Goal: Task Accomplishment & Management: Complete application form

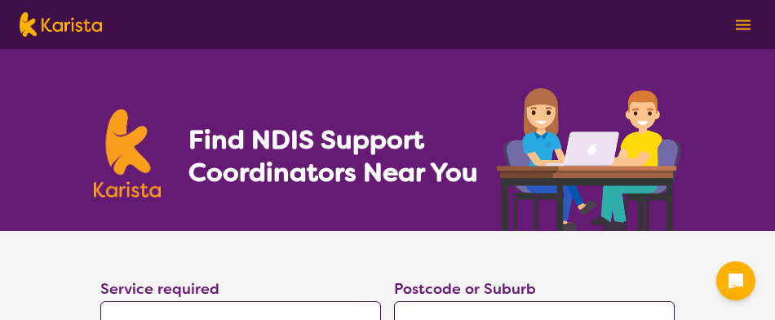
select select "NDIS Support Coordination"
select select "NDIS"
select select "NDIS Support Coordination"
select select "NDIS"
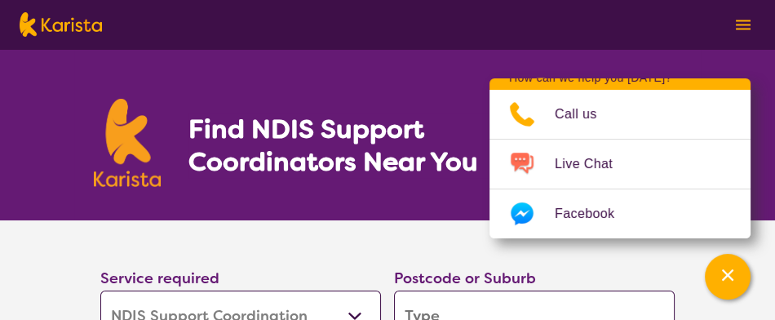
scroll to position [41, 0]
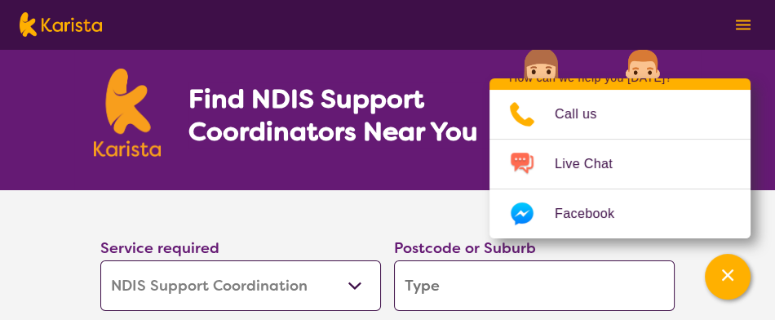
click at [458, 287] on input "search" at bounding box center [534, 285] width 281 height 51
type input "4"
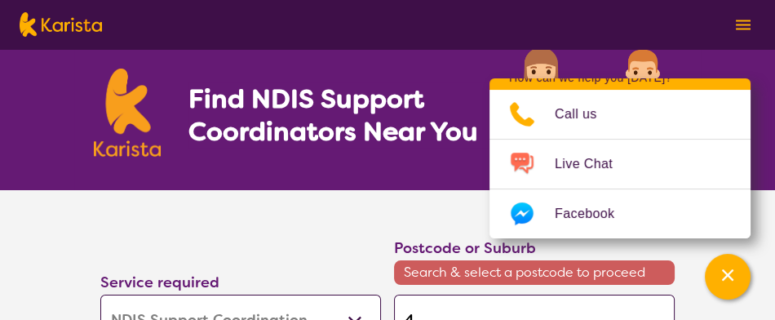
scroll to position [49, 0]
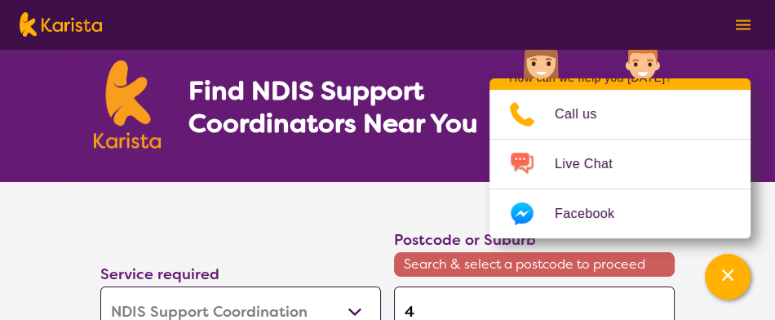
type input "41"
type input "411"
type input "4116"
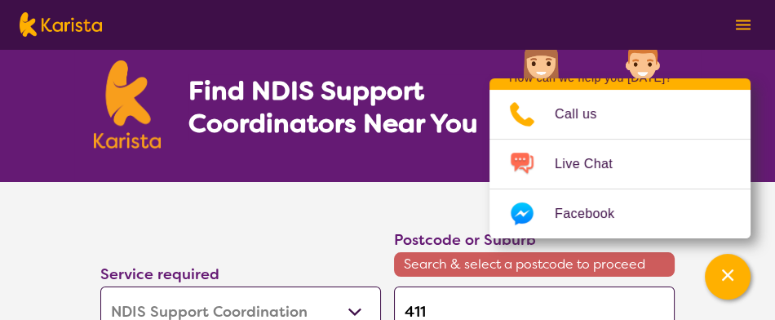
type input "4116"
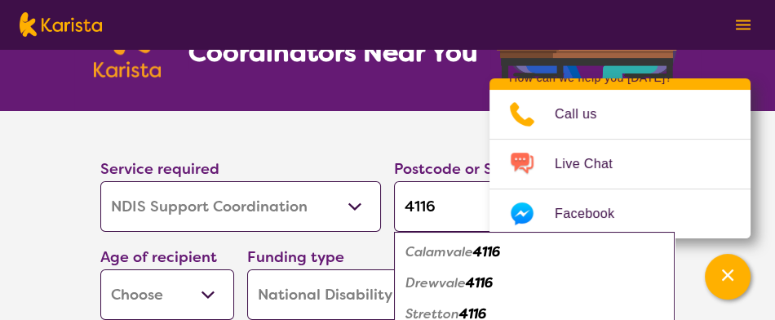
scroll to position [138, 0]
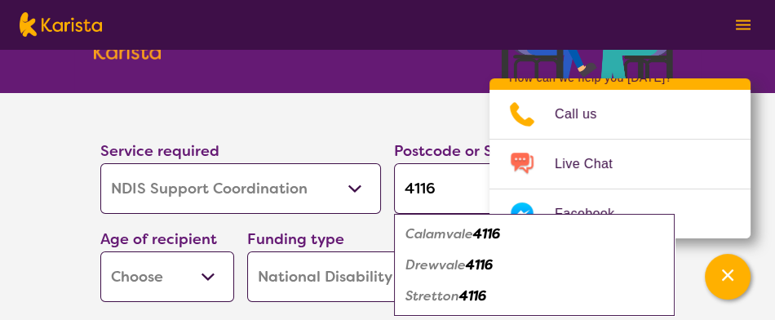
type input "4116"
click at [448, 233] on em "Calamvale" at bounding box center [440, 233] width 68 height 17
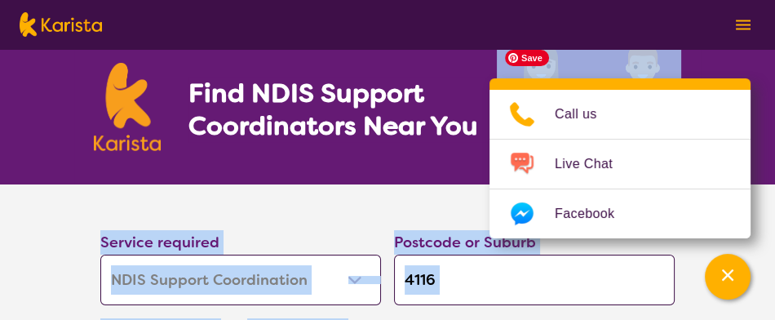
scroll to position [0, 0]
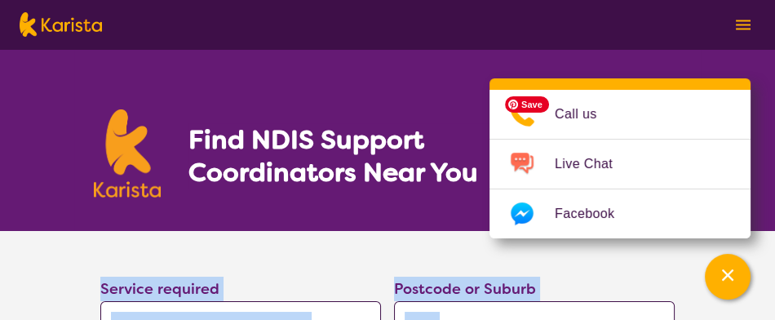
drag, startPoint x: 675, startPoint y: 82, endPoint x: 619, endPoint y: -58, distance: 150.5
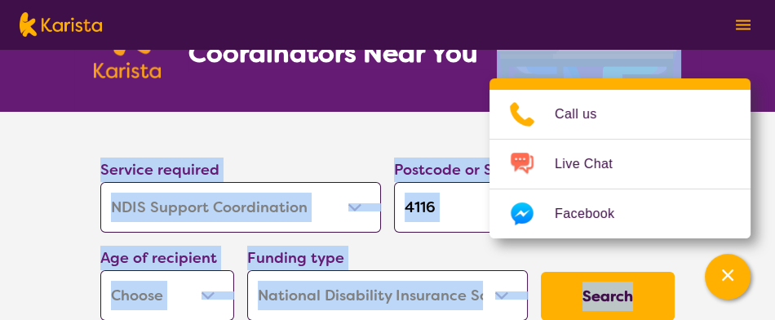
scroll to position [120, 0]
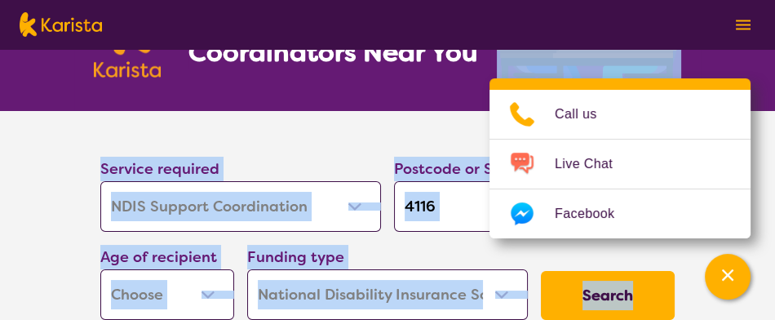
click at [265, 203] on select "Allied Health Assistant Assessment ([MEDICAL_DATA] or [MEDICAL_DATA]) Behaviour…" at bounding box center [240, 206] width 281 height 51
click at [31, 227] on section "Service required Allied Health Assistant Assessment ([MEDICAL_DATA] or [MEDICAL…" at bounding box center [387, 241] width 775 height 261
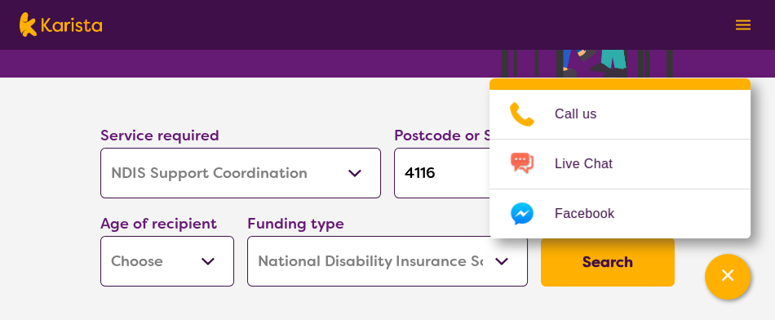
scroll to position [152, 0]
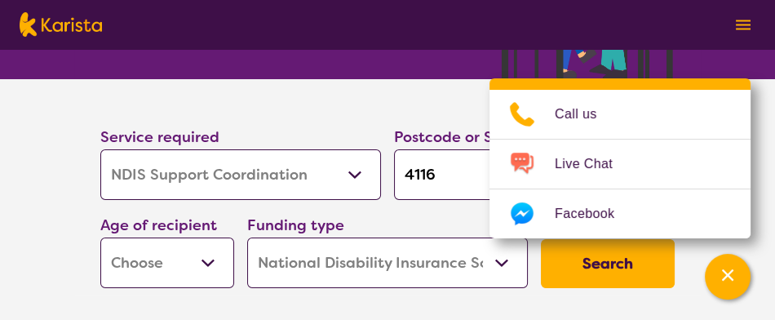
click at [213, 264] on select "Early Childhood - 0 to 9 Child - 10 to 11 Adolescent - 12 to 17 Adult - 18 to 6…" at bounding box center [167, 262] width 134 height 51
select select "AD"
click at [100, 237] on select "Early Childhood - 0 to 9 Child - 10 to 11 Adolescent - 12 to 17 Adult - 18 to 6…" at bounding box center [167, 262] width 134 height 51
select select "AD"
click at [210, 265] on select "Early Childhood - 0 to 9 Child - 10 to 11 Adolescent - 12 to 17 Adult - 18 to 6…" at bounding box center [167, 262] width 134 height 51
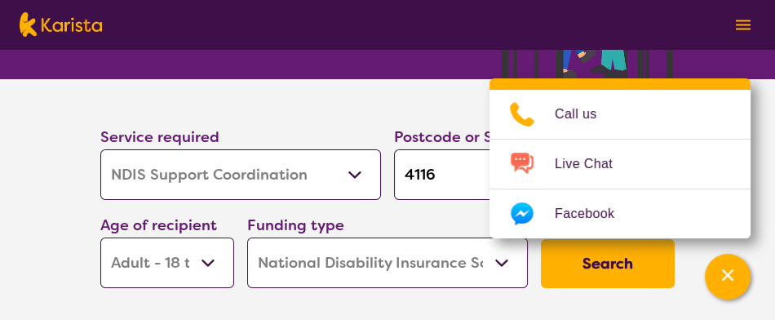
click at [210, 265] on select "Early Childhood - 0 to 9 Child - 10 to 11 Adolescent - 12 to 17 Adult - 18 to 6…" at bounding box center [167, 262] width 134 height 51
click at [213, 260] on select "Early Childhood - 0 to 9 Child - 10 to 11 Adolescent - 12 to 17 Adult - 18 to 6…" at bounding box center [167, 262] width 134 height 51
click at [100, 237] on select "Early Childhood - 0 to 9 Child - 10 to 11 Adolescent - 12 to 17 Adult - 18 to 6…" at bounding box center [167, 262] width 134 height 51
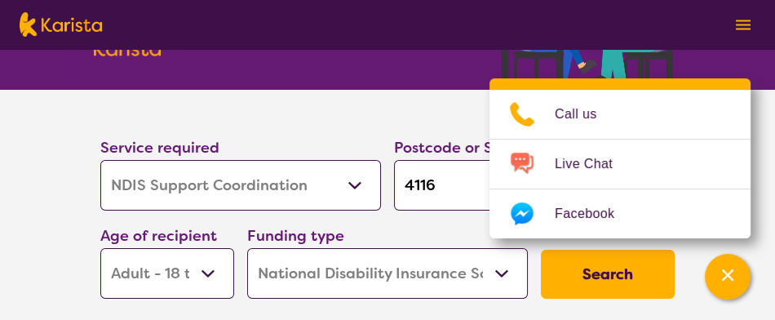
scroll to position [144, 0]
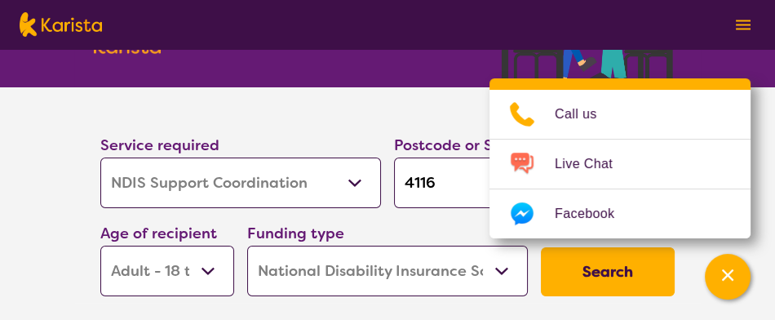
click at [596, 275] on button "Search" at bounding box center [608, 271] width 134 height 49
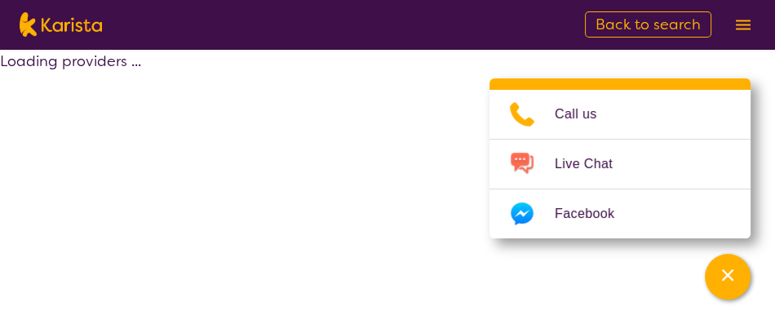
select select "by_score"
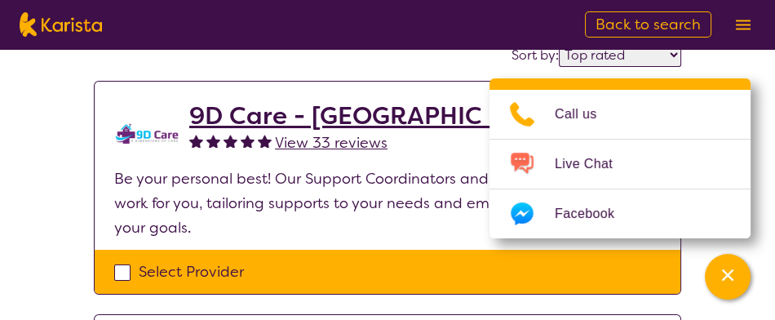
scroll to position [167, 0]
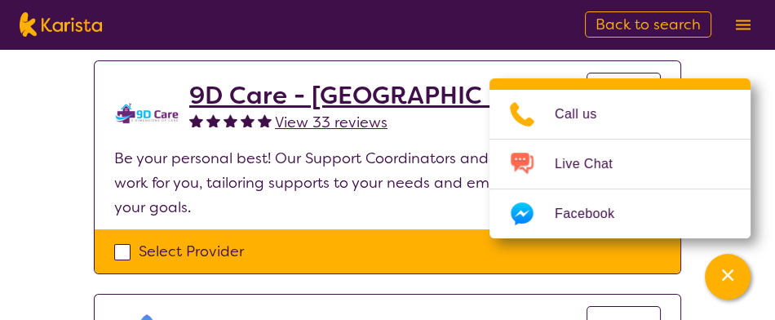
click at [123, 253] on div "Select Provider" at bounding box center [387, 251] width 547 height 24
checkbox input "true"
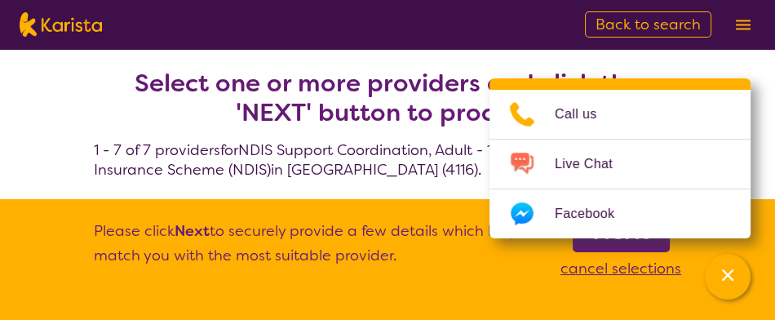
click at [628, 245] on b "Next" at bounding box center [622, 231] width 58 height 33
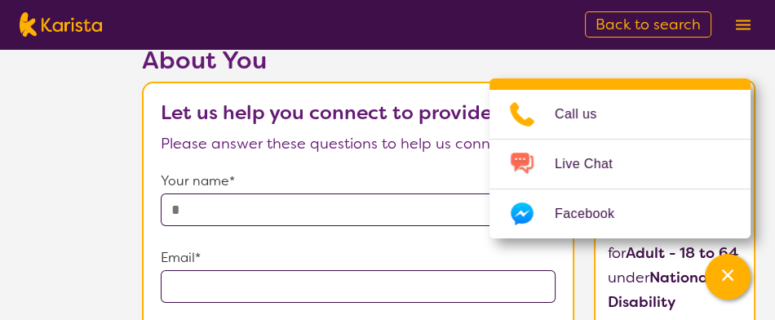
scroll to position [105, 0]
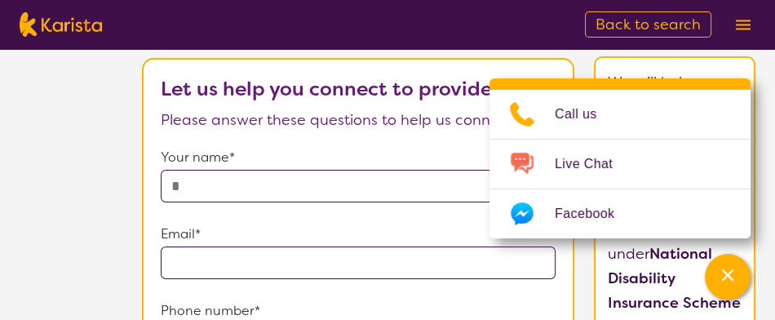
click at [224, 184] on input "text" at bounding box center [358, 186] width 395 height 33
type input "**********"
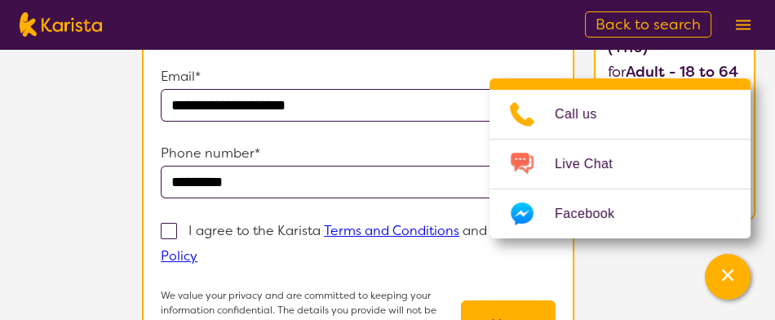
scroll to position [264, 0]
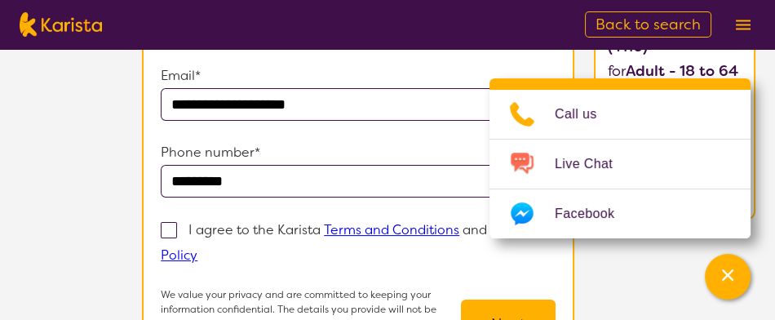
click at [170, 180] on input "*********" at bounding box center [358, 181] width 395 height 33
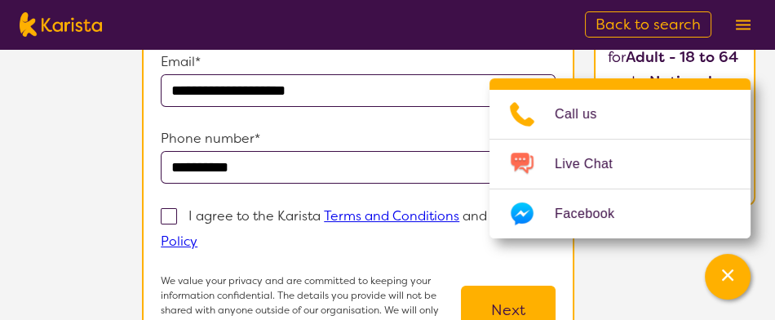
scroll to position [278, 0]
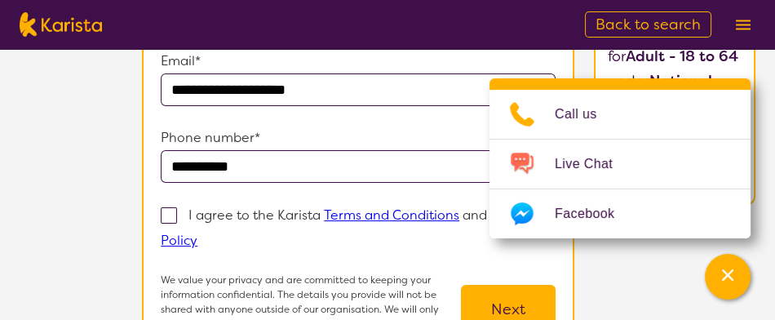
type input "**********"
click at [169, 211] on span at bounding box center [169, 215] width 16 height 16
click at [198, 234] on input "I agree to the Karista Terms and Conditions and Privacy Policy" at bounding box center [203, 239] width 11 height 11
checkbox input "true"
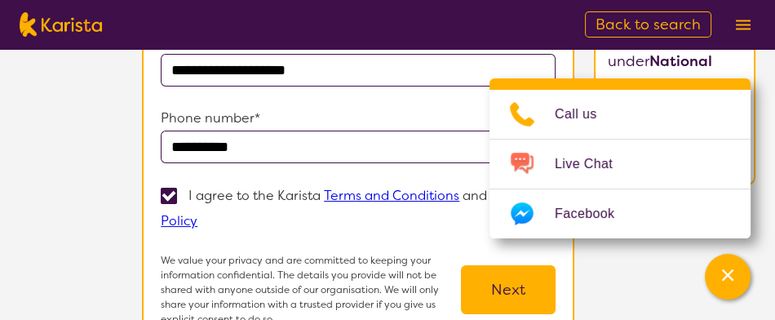
scroll to position [295, 0]
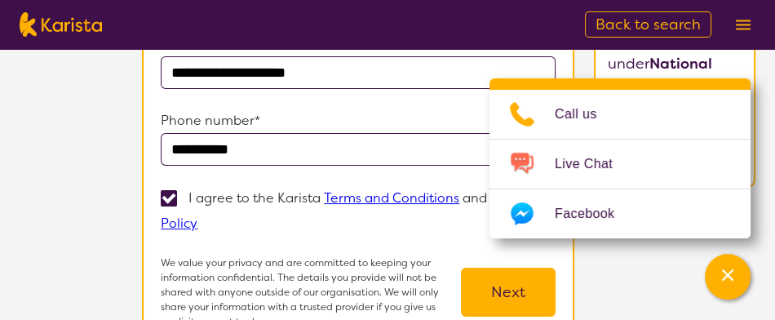
click at [504, 289] on button "Next" at bounding box center [508, 292] width 95 height 49
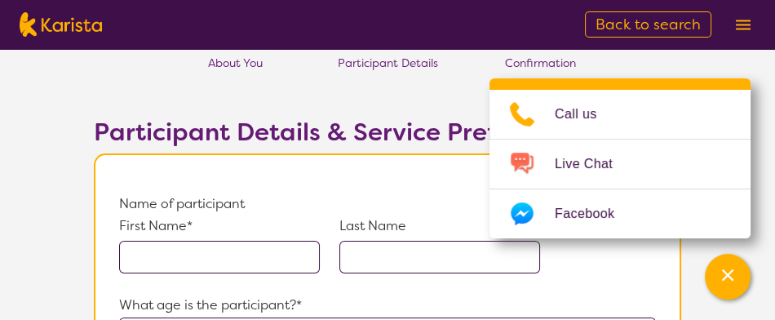
scroll to position [49, 0]
click at [179, 254] on input "text" at bounding box center [219, 257] width 201 height 33
type input "Grace"
type input "Foxwood"
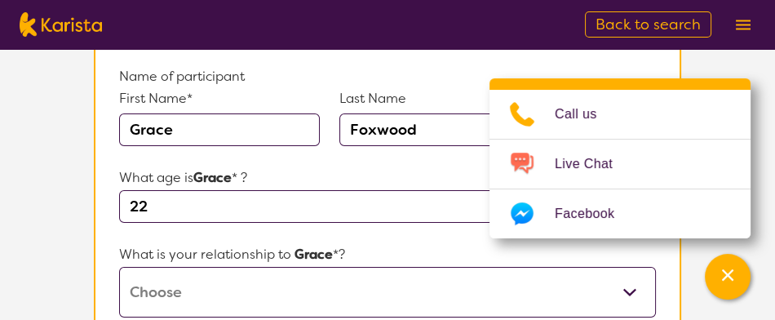
scroll to position [180, 0]
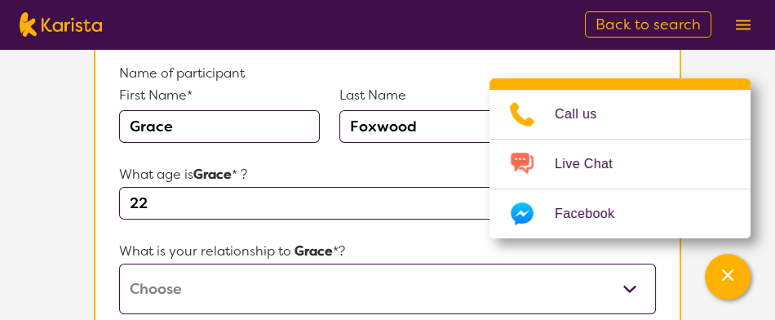
type input "22"
click at [201, 290] on select "This request is for myself I am their parent I am their child I am their spouse…" at bounding box center [387, 289] width 537 height 51
select select "I am their parent"
click at [119, 264] on select "This request is for myself I am their parent I am their child I am their spouse…" at bounding box center [387, 289] width 537 height 51
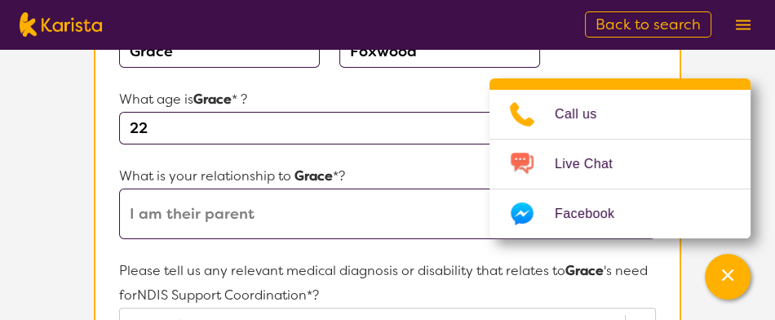
scroll to position [253, 0]
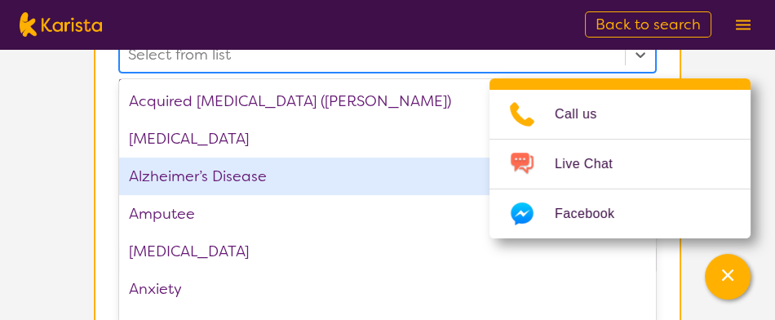
click at [185, 73] on div "option Alzheimer’s Disease focused, 3 of 75. 75 results available. Use Up and D…" at bounding box center [387, 55] width 537 height 36
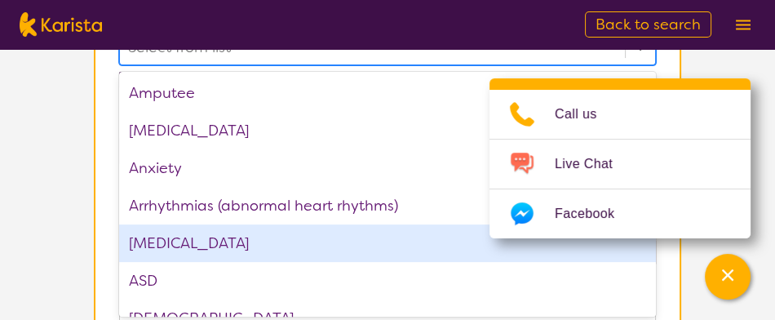
scroll to position [117, 0]
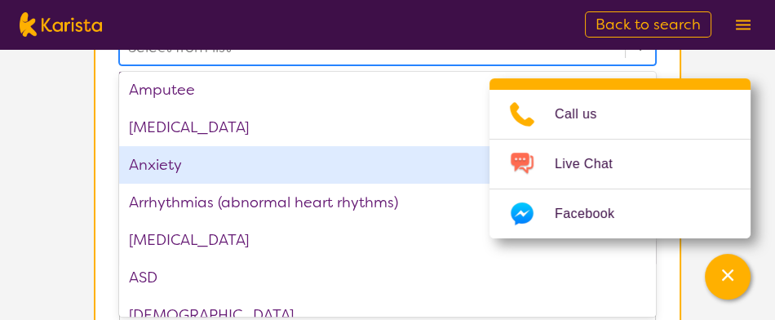
click at [170, 159] on div "Anxiety" at bounding box center [387, 165] width 537 height 38
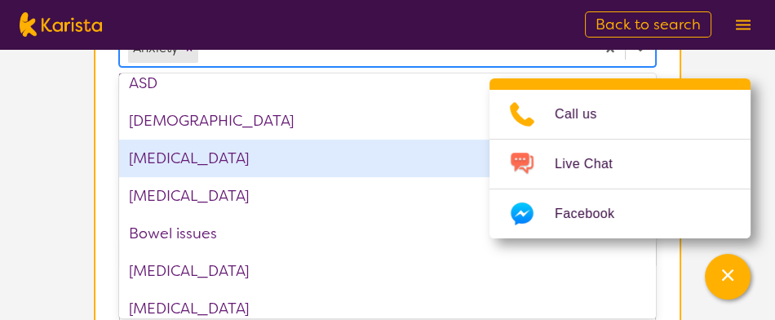
scroll to position [276, 0]
click at [282, 149] on div "[MEDICAL_DATA]" at bounding box center [387, 158] width 537 height 38
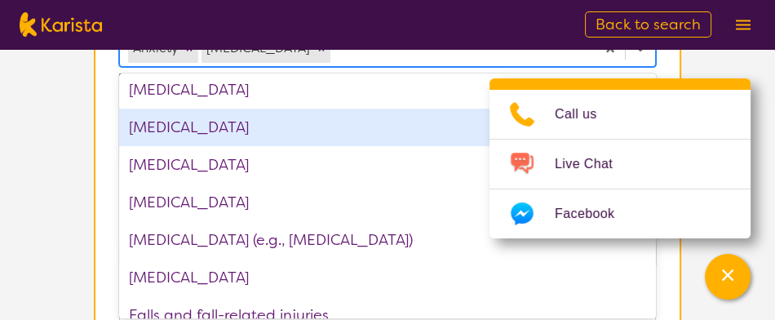
scroll to position [882, 0]
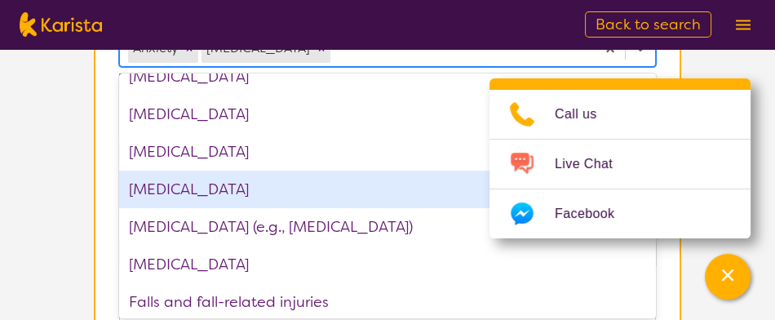
click at [226, 191] on div "[MEDICAL_DATA]" at bounding box center [387, 190] width 537 height 38
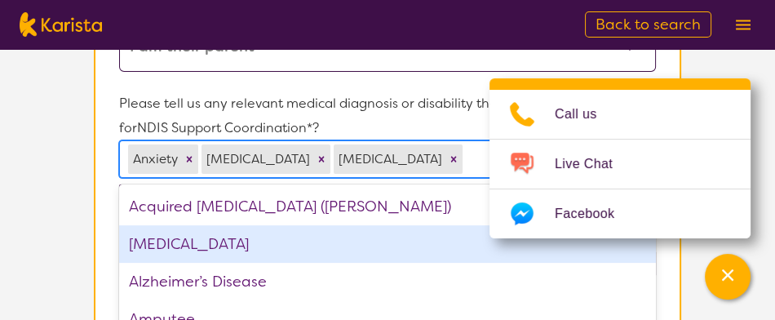
scroll to position [416, 0]
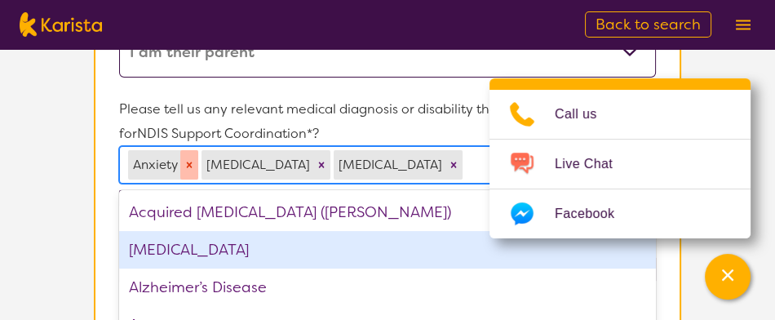
click at [186, 160] on icon "Remove Anxiety" at bounding box center [189, 164] width 11 height 11
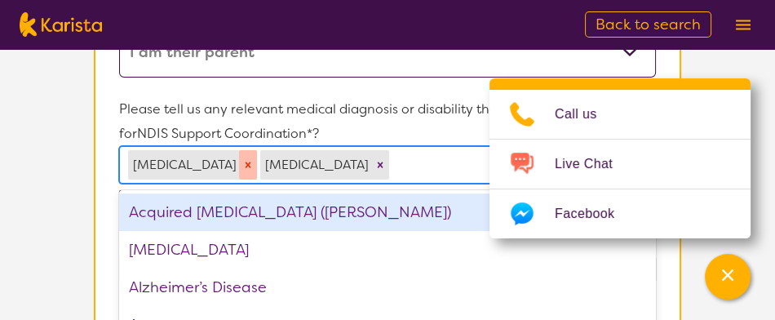
click at [251, 162] on icon "Remove Autism Spectrum Disorder" at bounding box center [249, 165] width 6 height 6
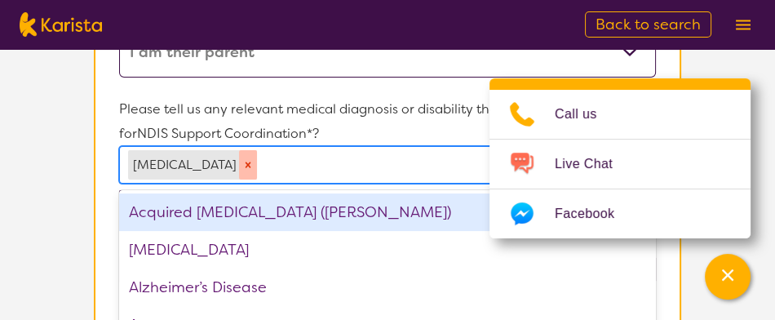
click at [242, 162] on icon "Remove Eating disorder" at bounding box center [247, 164] width 11 height 11
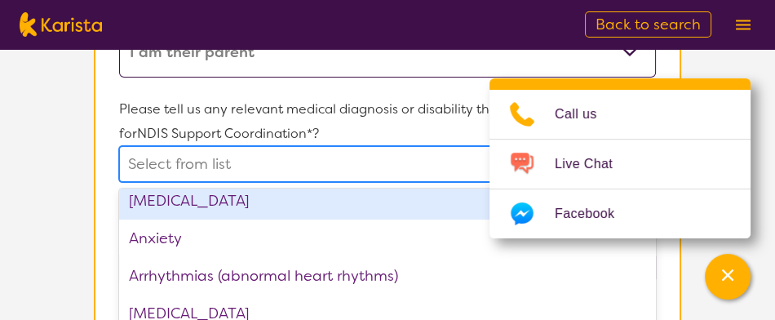
scroll to position [173, 0]
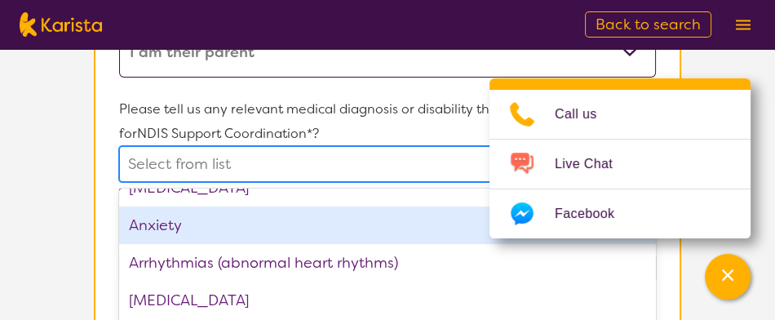
click at [167, 215] on div "Anxiety" at bounding box center [387, 225] width 537 height 38
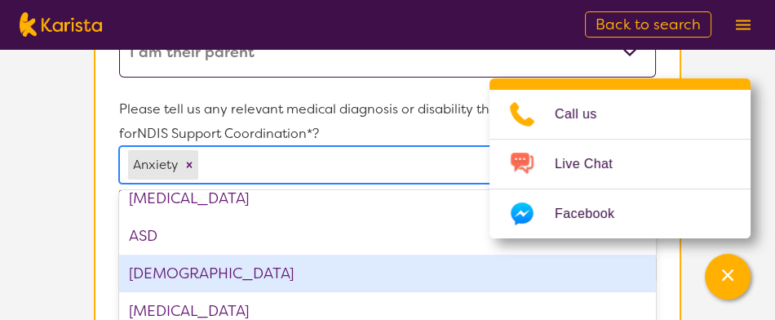
scroll to position [238, 0]
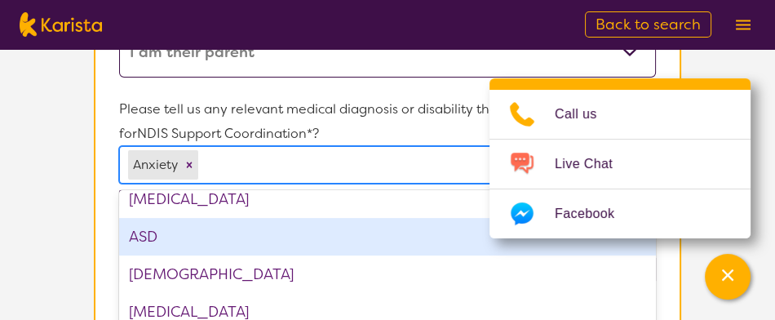
click at [152, 229] on div "ASD" at bounding box center [387, 237] width 537 height 38
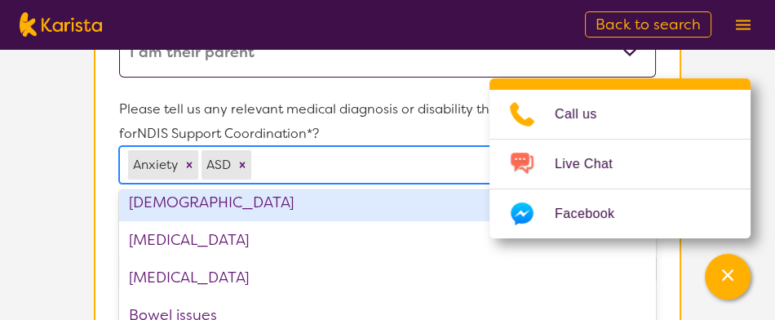
scroll to position [273, 0]
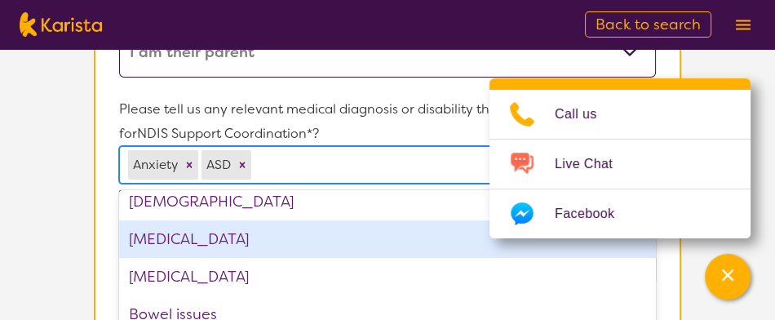
click at [257, 233] on div "[MEDICAL_DATA]" at bounding box center [387, 239] width 537 height 38
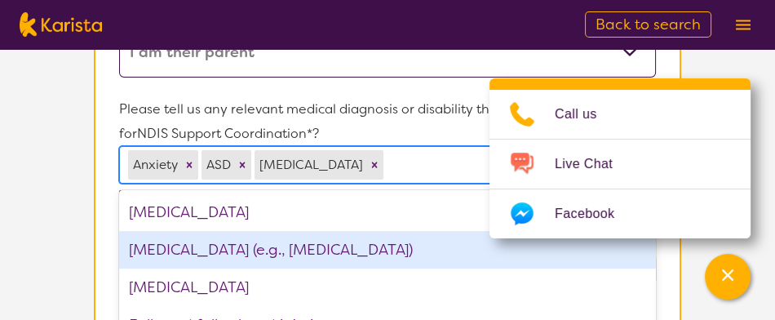
scroll to position [916, 0]
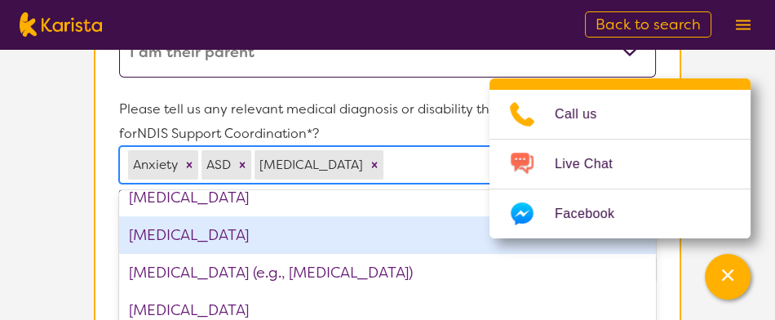
click at [214, 229] on div "[MEDICAL_DATA]" at bounding box center [387, 235] width 537 height 38
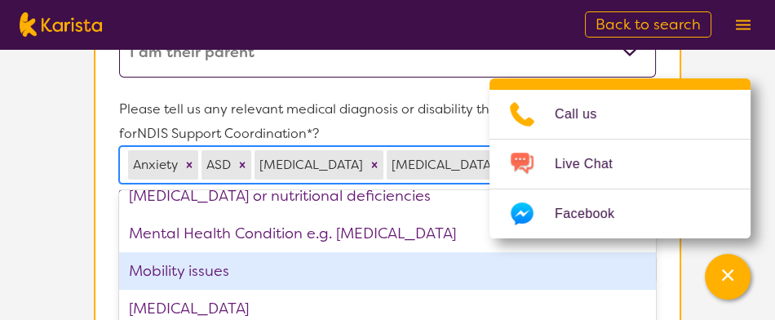
scroll to position [1485, 0]
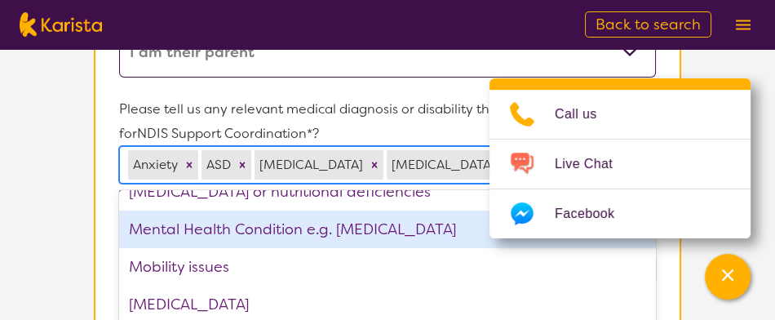
click at [277, 229] on div "Mental Health Condition e.g. [MEDICAL_DATA]" at bounding box center [387, 230] width 537 height 38
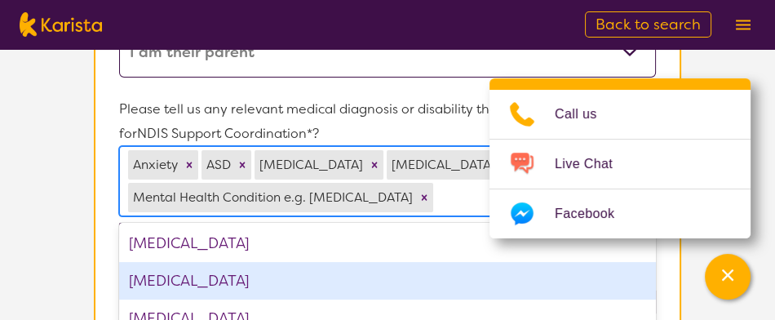
scroll to position [2102, 0]
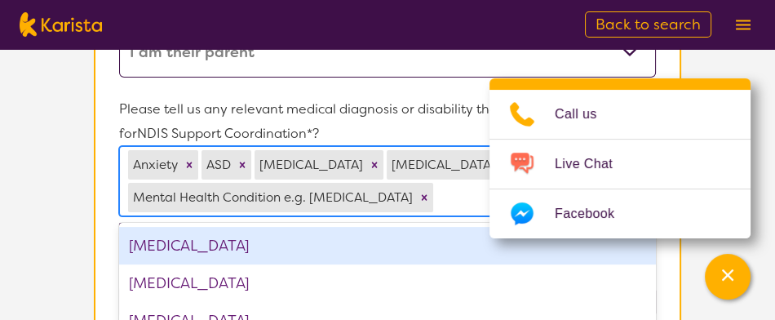
click at [159, 244] on div "[MEDICAL_DATA]" at bounding box center [387, 246] width 537 height 38
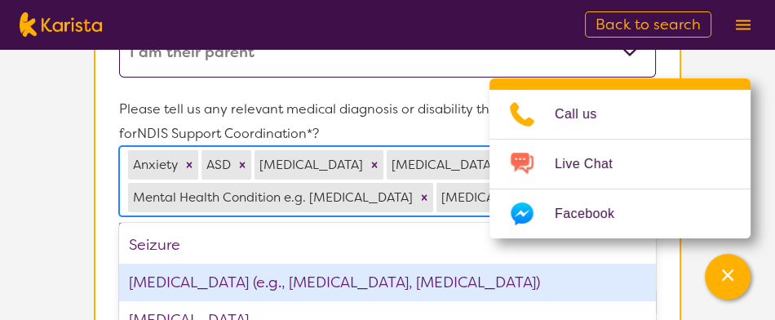
scroll to position [2260, 0]
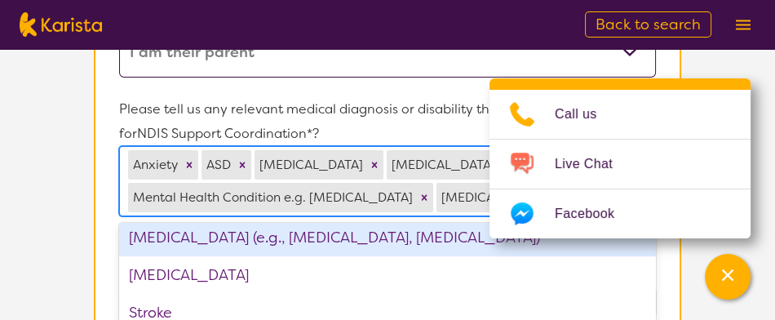
click at [221, 236] on div "[MEDICAL_DATA] (e.g., [MEDICAL_DATA], [MEDICAL_DATA])" at bounding box center [387, 238] width 537 height 38
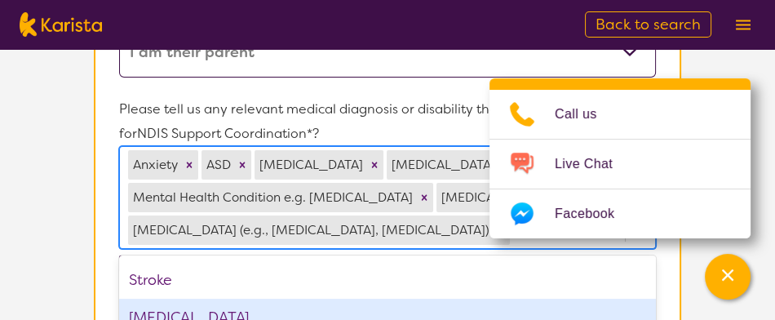
scroll to position [2314, 0]
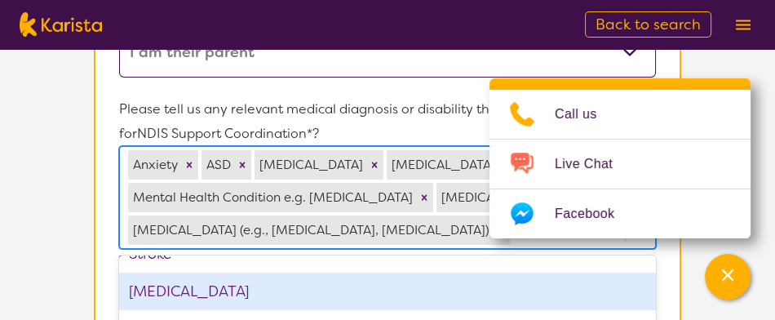
click at [218, 292] on div "[MEDICAL_DATA]" at bounding box center [387, 292] width 537 height 38
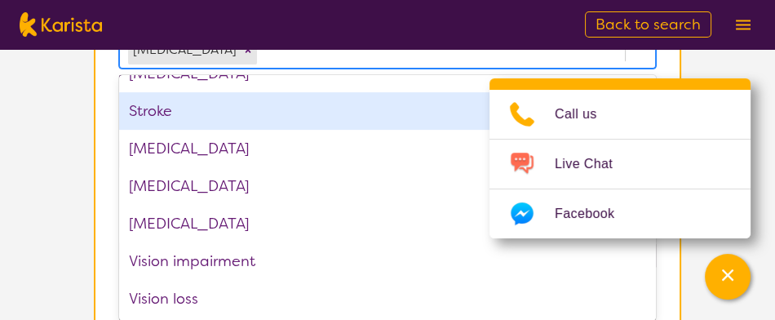
scroll to position [630, 0]
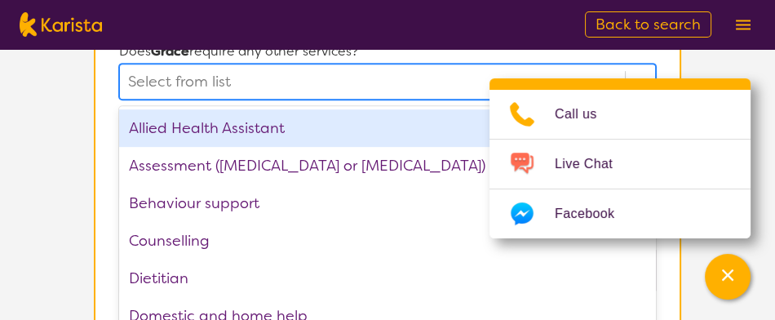
click at [645, 100] on div "option Allied Health Assistant focused, 1 of 21. 21 results available. Use Up a…" at bounding box center [387, 82] width 537 height 36
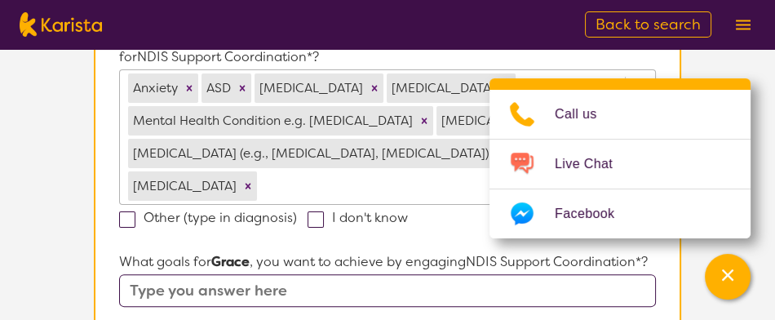
scroll to position [464, 0]
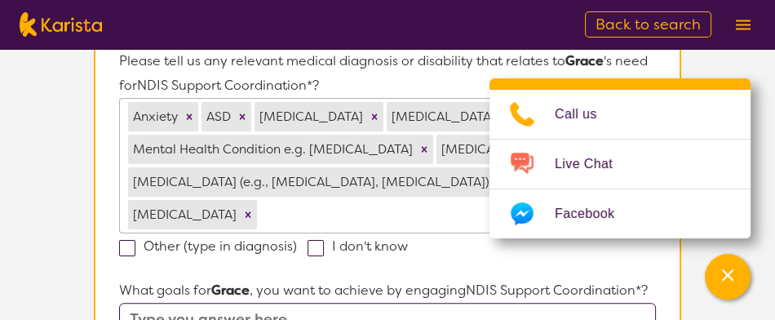
click at [284, 303] on input "text" at bounding box center [387, 319] width 537 height 33
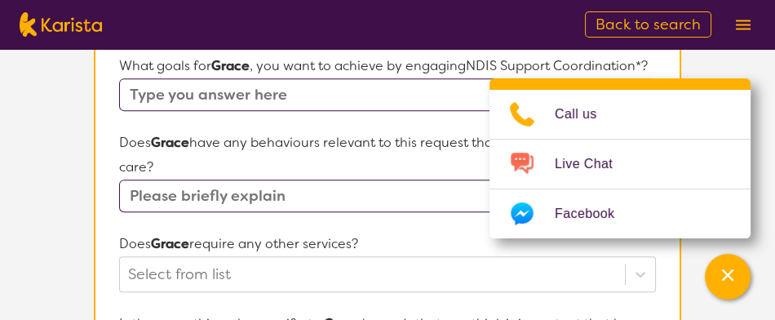
scroll to position [690, 0]
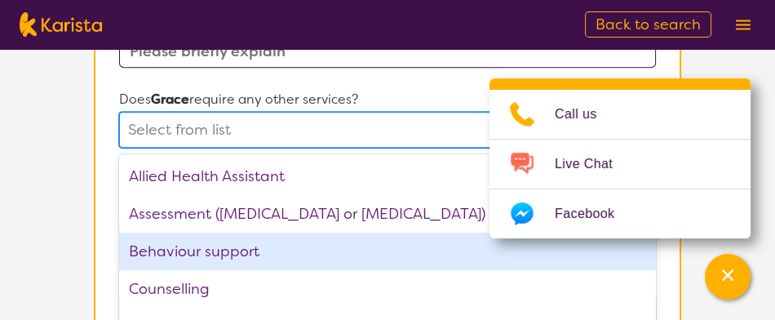
click at [257, 148] on div "option Behaviour support focused, 3 of 21. 21 results available. Use Up and Dow…" at bounding box center [387, 130] width 537 height 36
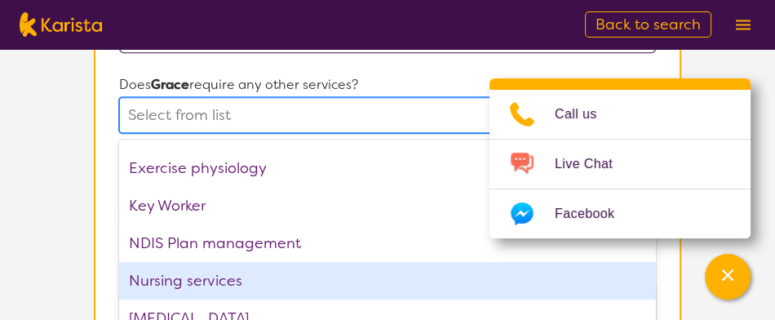
scroll to position [286, 0]
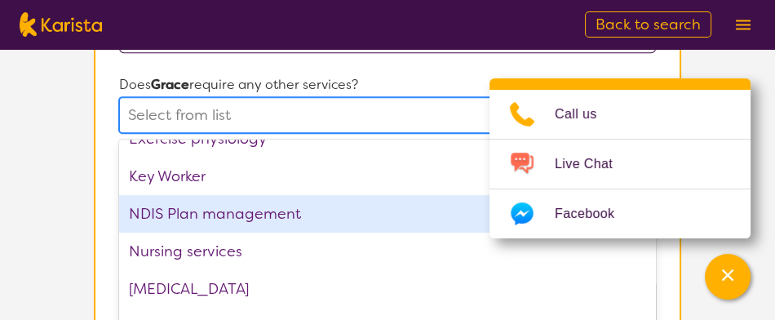
click at [211, 195] on div "NDIS Plan management" at bounding box center [387, 214] width 537 height 38
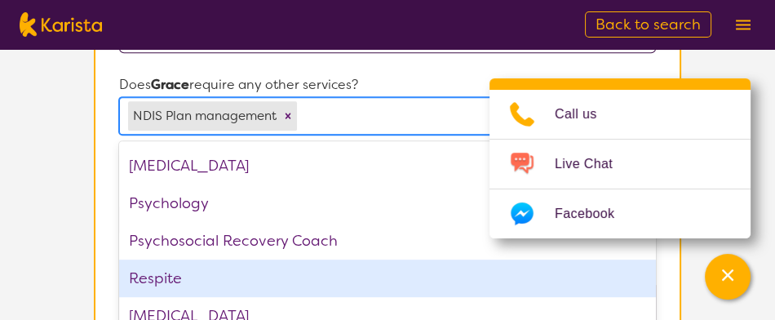
scroll to position [512, 0]
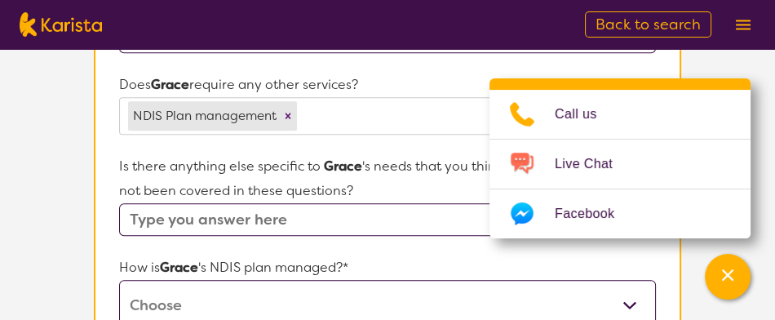
click at [215, 280] on select "Self-managed NDIS plan Managed by a registered plan management provider (not th…" at bounding box center [387, 305] width 537 height 51
select select "Plan Managed"
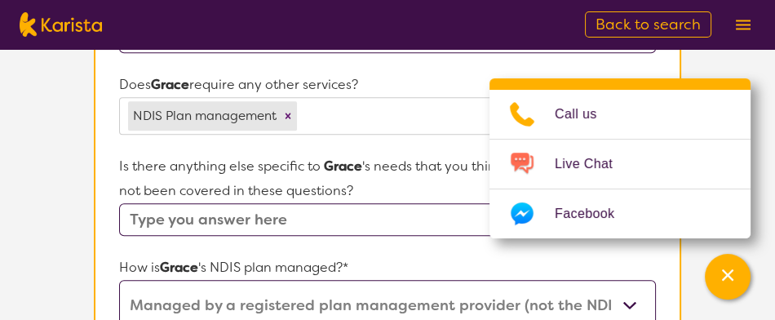
click at [119, 280] on select "Self-managed NDIS plan Managed by a registered plan management provider (not th…" at bounding box center [387, 305] width 537 height 51
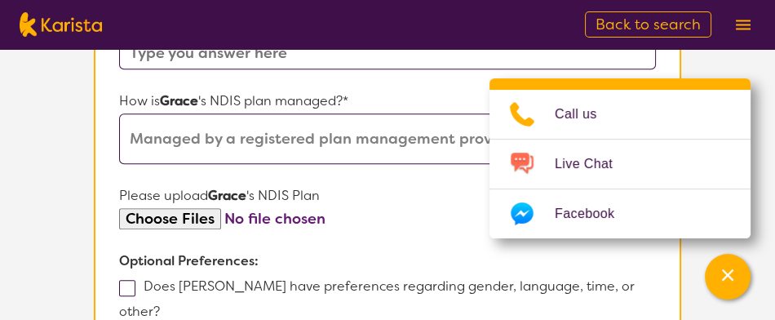
scroll to position [1055, 0]
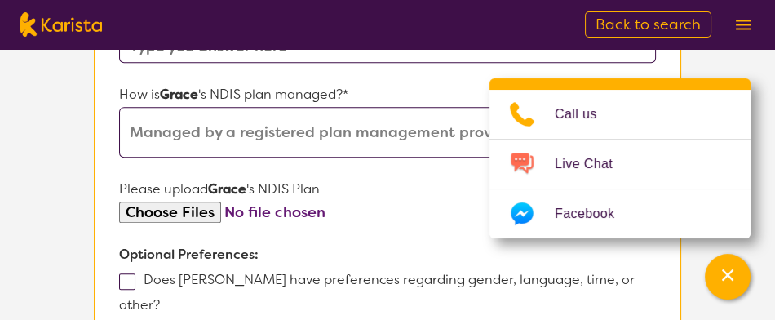
click at [131, 273] on span at bounding box center [127, 281] width 16 height 16
click at [160, 299] on input "Does [PERSON_NAME] have preferences regarding gender, language, time, or other?" at bounding box center [165, 304] width 11 height 11
checkbox input "true"
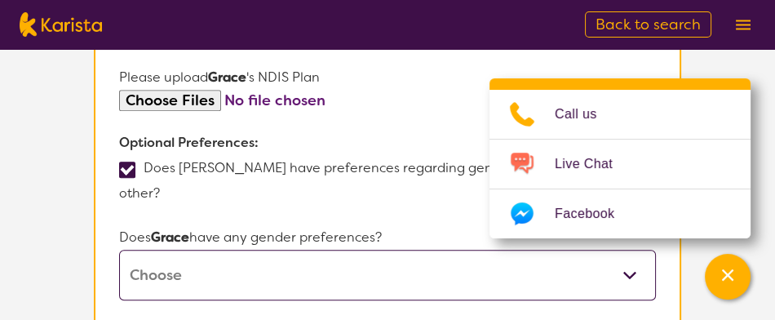
scroll to position [1187, 0]
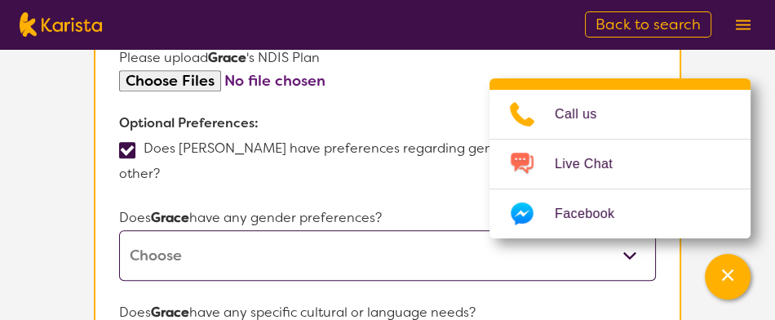
click at [191, 230] on select "[DEMOGRAPHIC_DATA] [DEMOGRAPHIC_DATA] Other No Preference" at bounding box center [387, 255] width 537 height 51
select select "[DEMOGRAPHIC_DATA]"
click at [119, 230] on select "[DEMOGRAPHIC_DATA] [DEMOGRAPHIC_DATA] Other No Preference" at bounding box center [387, 255] width 537 height 51
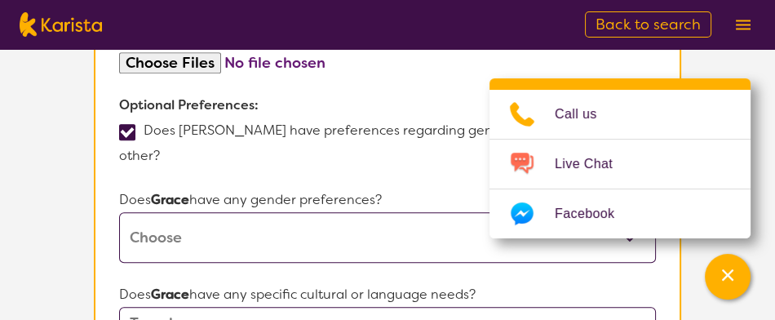
scroll to position [1205, 0]
click at [152, 306] on input "text" at bounding box center [387, 322] width 537 height 33
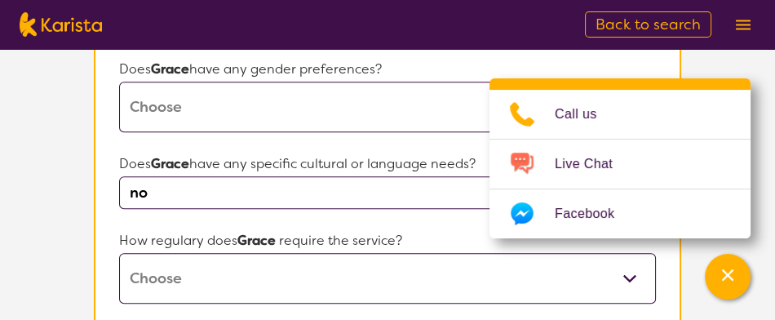
scroll to position [1336, 0]
type input "no"
click at [203, 252] on select "Daily Twice a week Weekly Every fortnight Monthly Other" at bounding box center [387, 277] width 537 height 51
select select "Weekly"
click at [119, 252] on select "Daily Twice a week Weekly Every fortnight Monthly Other" at bounding box center [387, 277] width 537 height 51
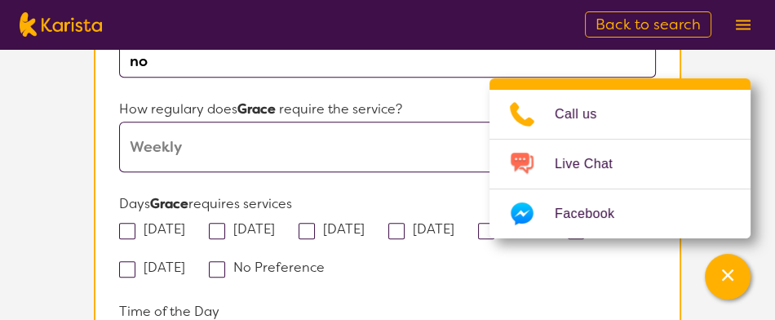
scroll to position [1463, 0]
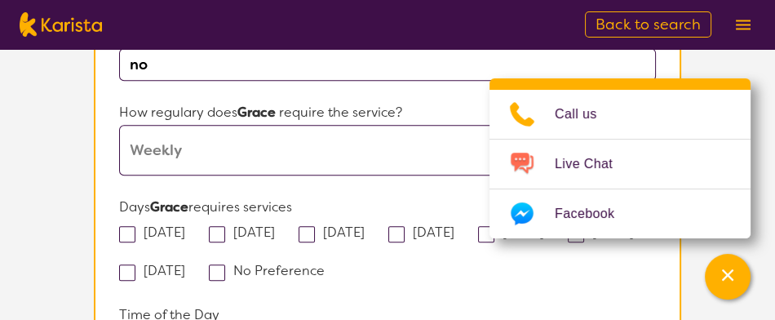
click at [131, 226] on span at bounding box center [127, 234] width 16 height 16
click at [185, 226] on input "[DATE]" at bounding box center [190, 231] width 11 height 11
checkbox input "true"
click at [225, 226] on span at bounding box center [217, 234] width 16 height 16
click at [275, 226] on input "[DATE]" at bounding box center [280, 231] width 11 height 11
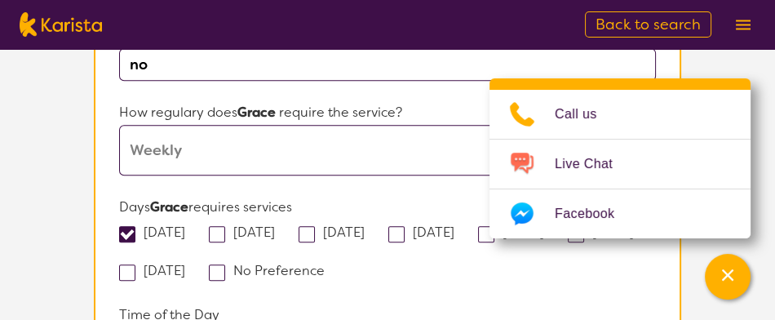
checkbox input "true"
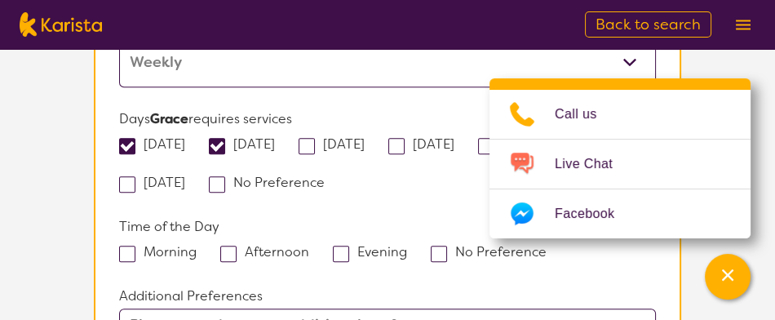
scroll to position [1554, 0]
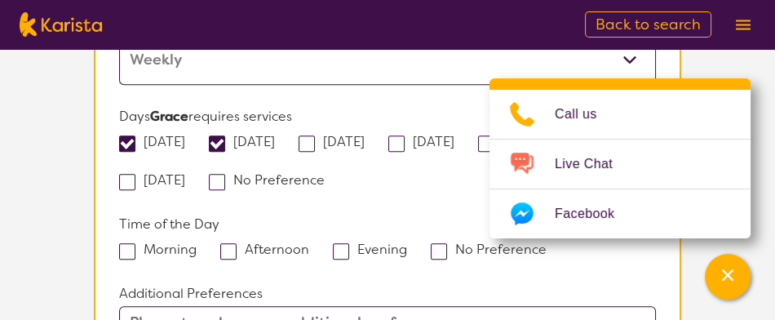
click at [443, 241] on label "No Preference" at bounding box center [494, 249] width 127 height 17
click at [547, 243] on input "No Preference" at bounding box center [552, 248] width 11 height 11
checkbox input "true"
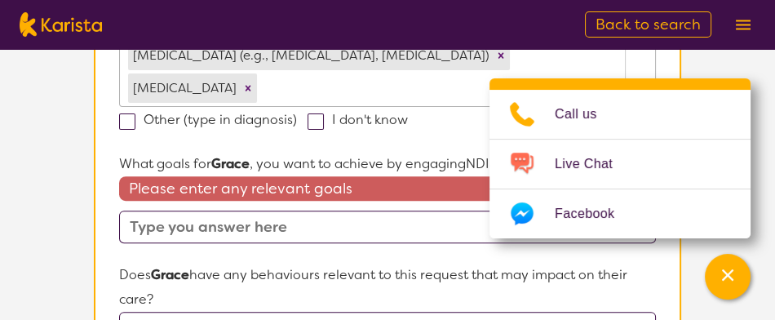
scroll to position [592, 0]
click at [181, 210] on input "text" at bounding box center [387, 226] width 537 height 33
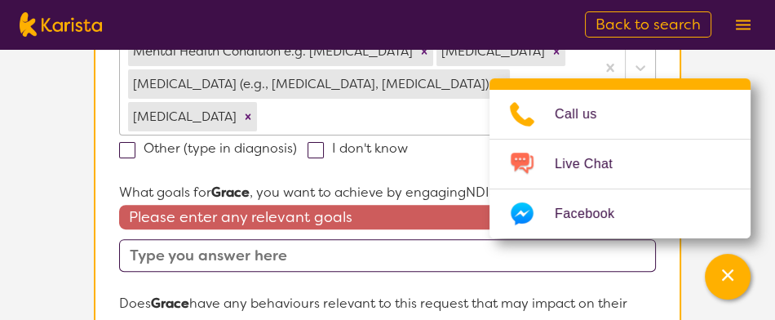
scroll to position [579, 0]
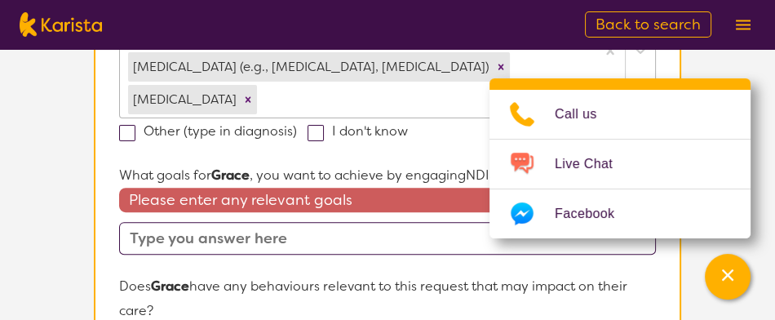
click at [166, 222] on input "text" at bounding box center [387, 238] width 537 height 33
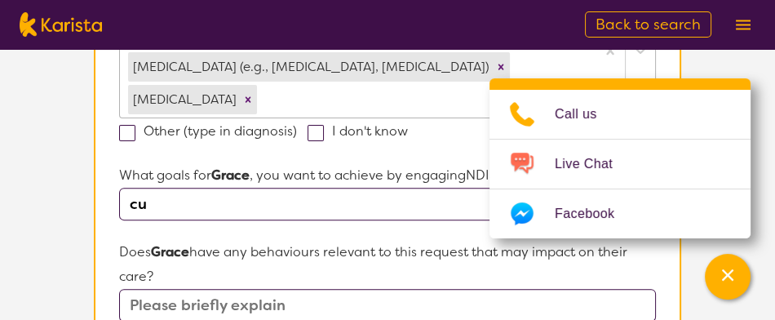
type input "c"
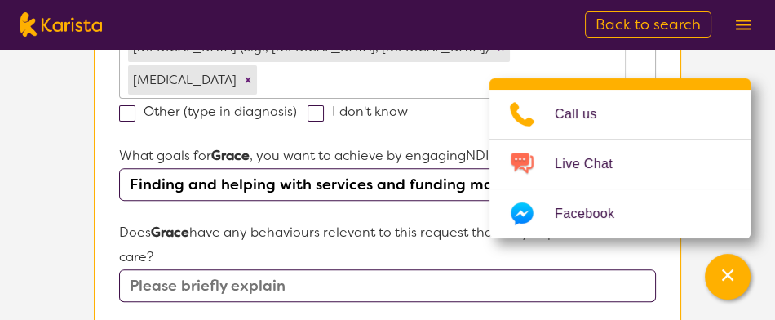
scroll to position [600, 0]
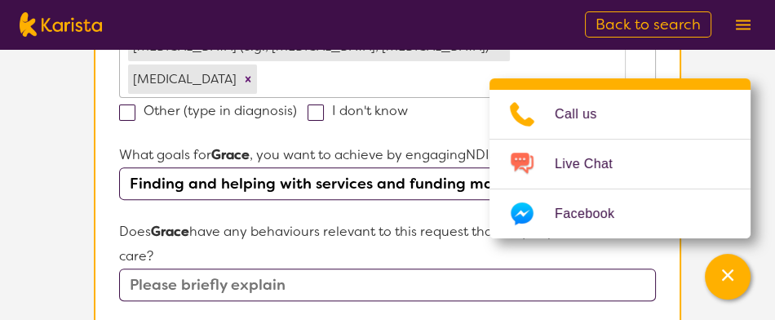
click at [167, 269] on input "text" at bounding box center [387, 285] width 537 height 33
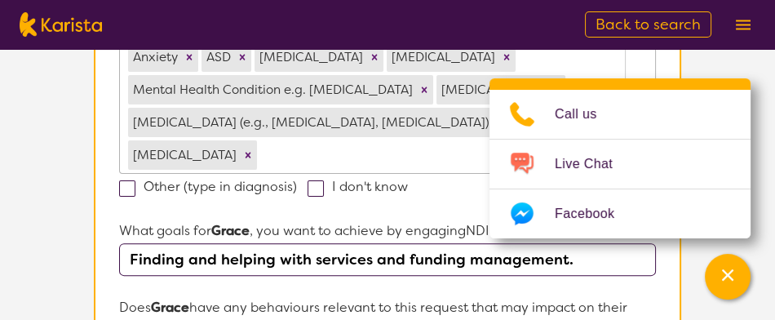
scroll to position [463, 0]
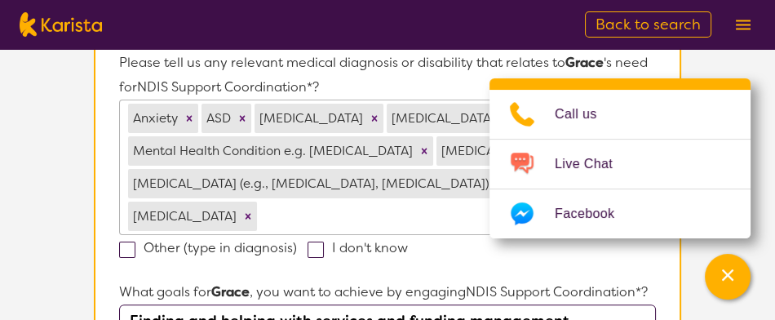
click at [592, 304] on input "Finding and helping with services and funding management." at bounding box center [387, 320] width 537 height 33
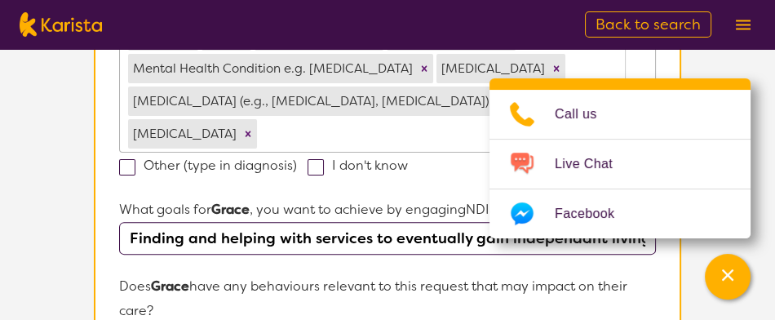
scroll to position [586, 0]
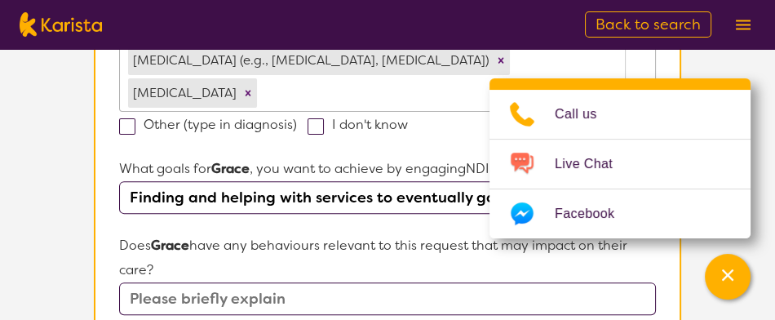
type input "Finding and helping with services to eventually gain independant living."
click at [303, 282] on input "text" at bounding box center [387, 298] width 537 height 33
type input "C"
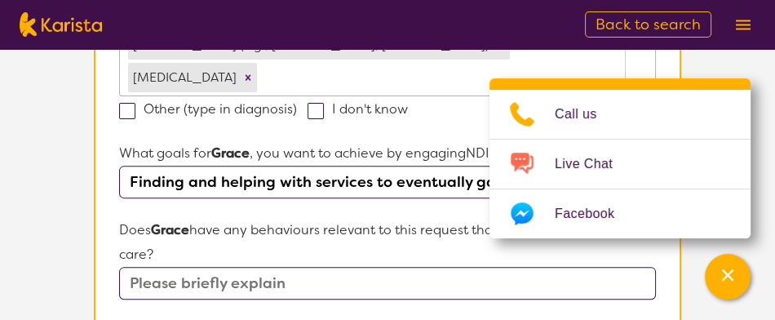
scroll to position [610, 0]
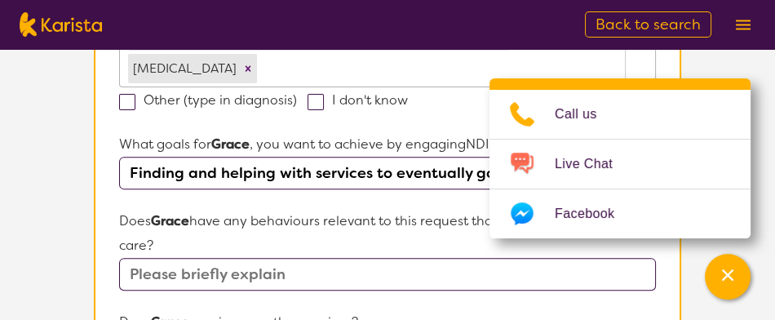
click at [290, 258] on input "text" at bounding box center [387, 274] width 537 height 33
type input "G"
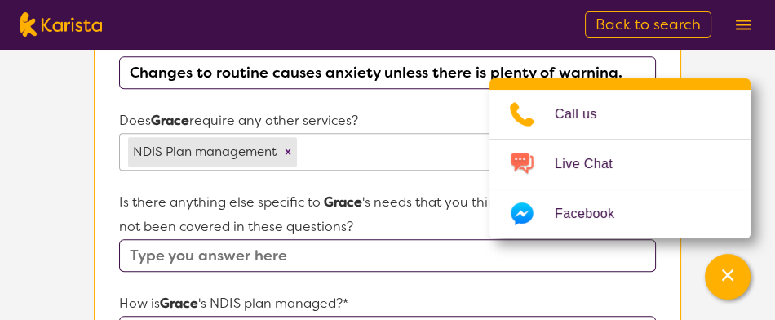
scroll to position [813, 0]
type input "Changes to routine causes anxiety unless there is plenty of warning."
click at [196, 238] on input "text" at bounding box center [387, 254] width 537 height 33
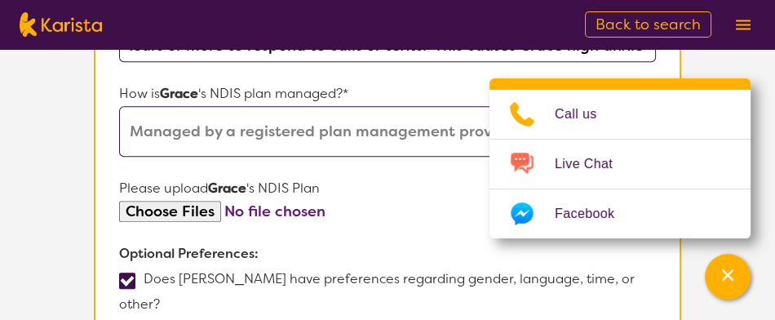
scroll to position [1023, 0]
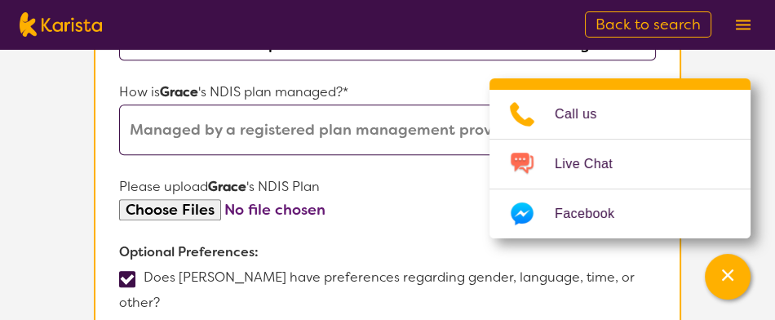
type input "The current support coord can take hours or more to respond to calls or texts. …"
click at [177, 199] on input "file" at bounding box center [387, 210] width 537 height 22
type input "C:\fakepath\[PERSON_NAME].pdf"
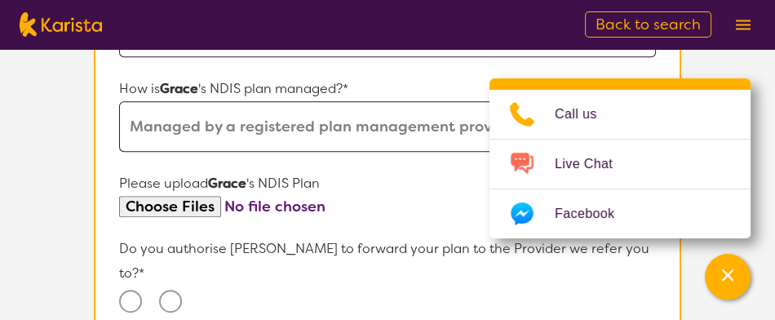
scroll to position [1032, 0]
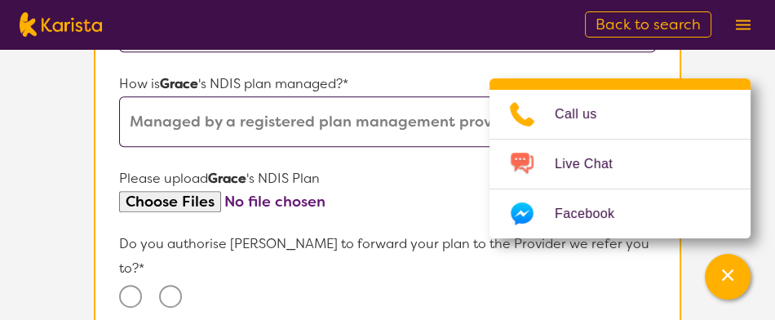
click at [132, 285] on input "Yes" at bounding box center [130, 296] width 23 height 23
radio input "true"
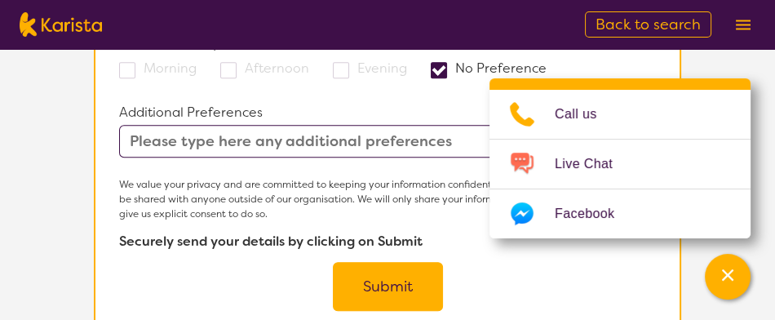
scroll to position [1788, 0]
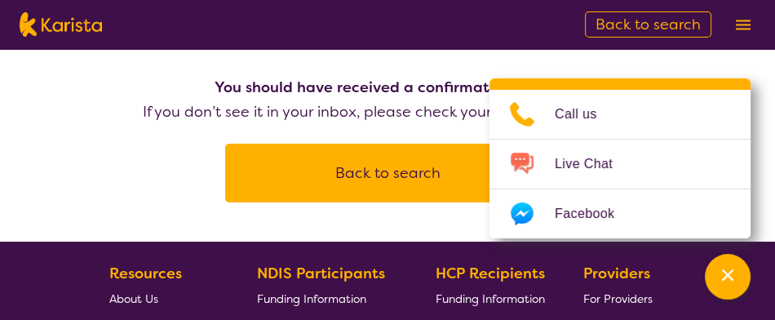
scroll to position [257, 0]
